Goal: Task Accomplishment & Management: Manage account settings

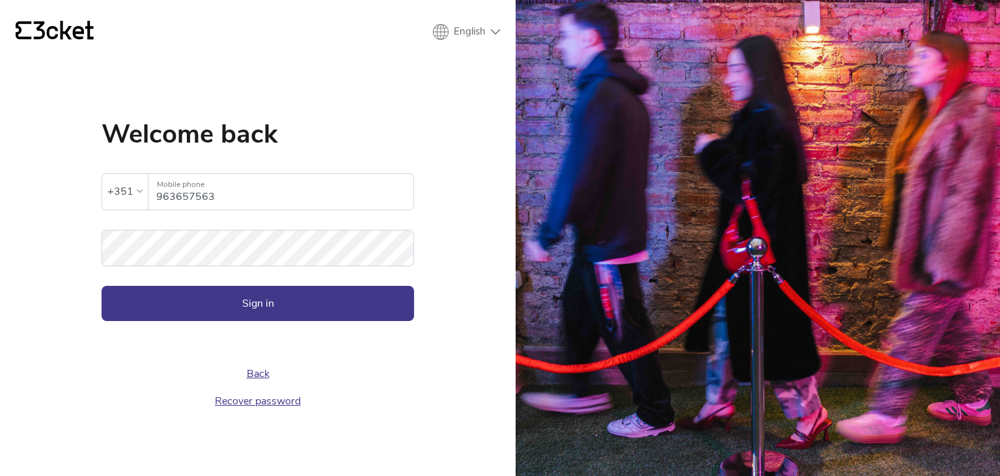
click at [223, 275] on form "The inserted password is invalid +351 963657563 Mobile phone Password Sign in" at bounding box center [258, 234] width 313 height 174
click at [202, 317] on div "Welcome back The inserted password is invalid +351 963657563 Mobile phone Passw…" at bounding box center [258, 268] width 313 height 294
drag, startPoint x: 206, startPoint y: 303, endPoint x: 204, endPoint y: 290, distance: 13.2
click at [204, 303] on button "Sign in" at bounding box center [258, 303] width 313 height 35
click at [306, 306] on button "Sign in" at bounding box center [258, 303] width 313 height 35
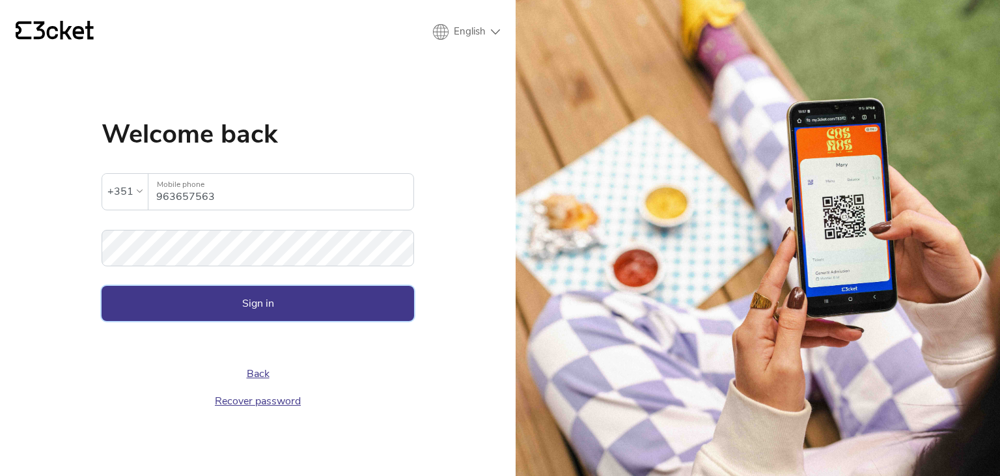
click at [188, 309] on button "Sign in" at bounding box center [258, 303] width 313 height 35
